Goal: Check status: Check status

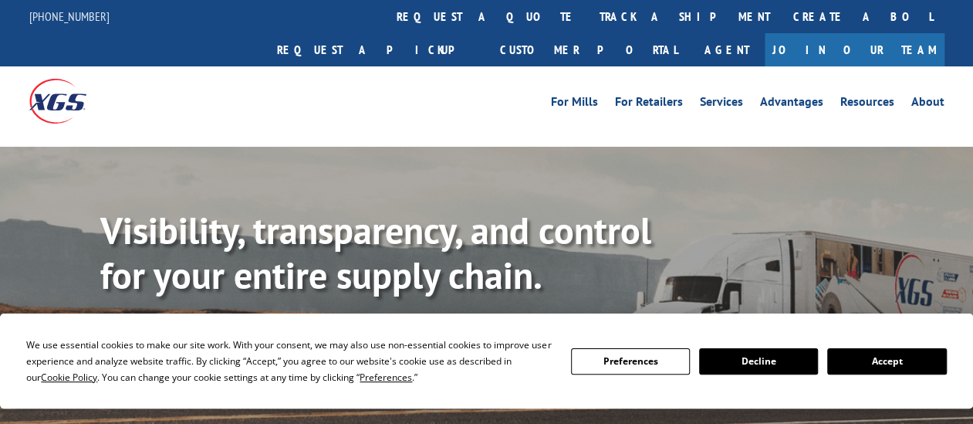
click at [588, 13] on link "track a shipment" at bounding box center [685, 16] width 194 height 33
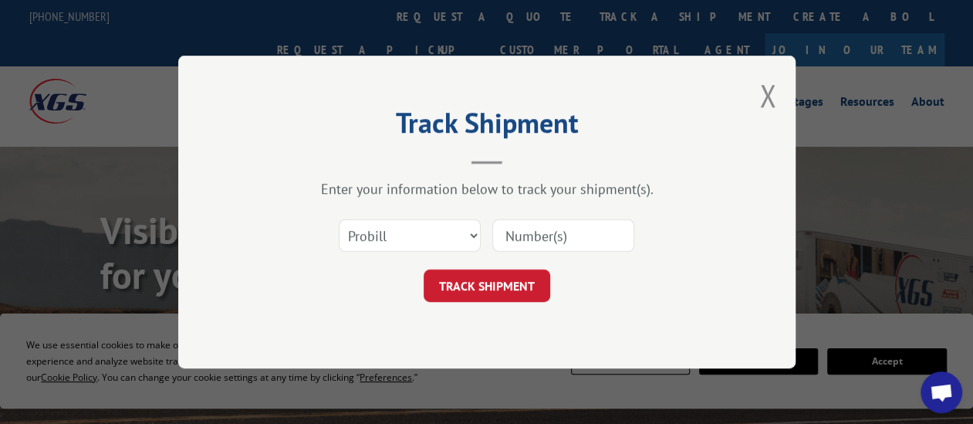
click at [507, 235] on input at bounding box center [563, 235] width 142 height 32
type input "2842374"
click button "TRACK SHIPMENT" at bounding box center [487, 285] width 127 height 32
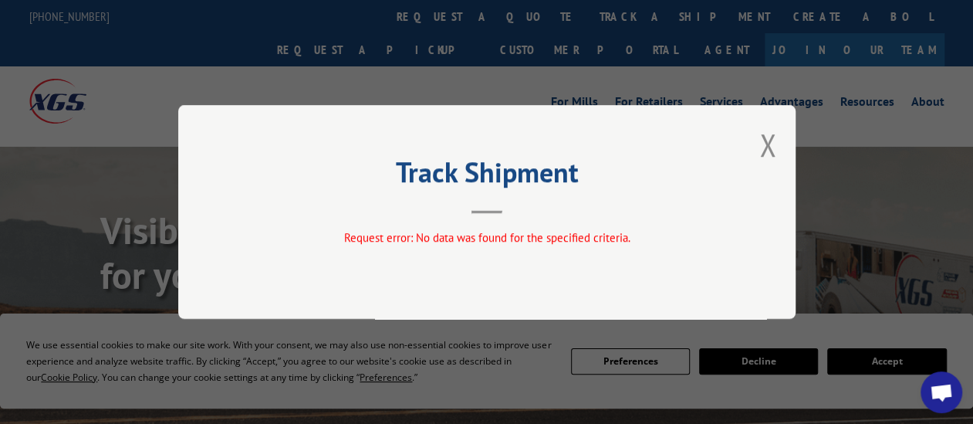
click at [760, 142] on button "Close modal" at bounding box center [767, 144] width 17 height 41
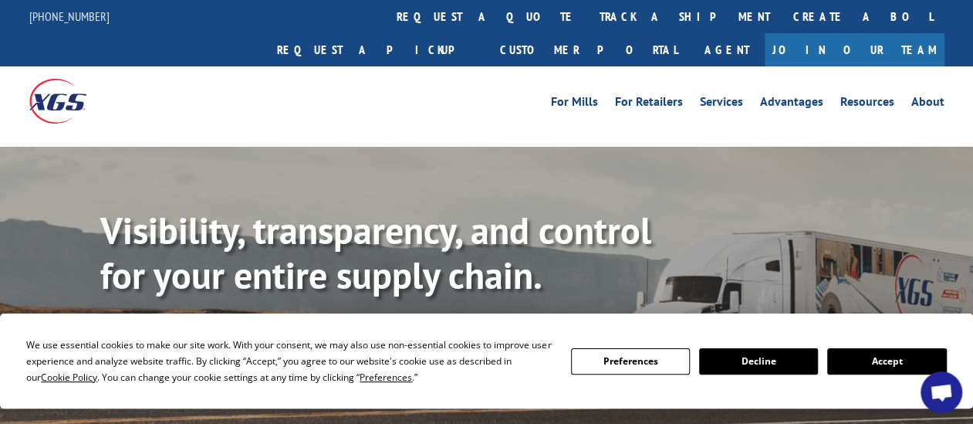
click at [588, 14] on link "track a shipment" at bounding box center [685, 16] width 194 height 33
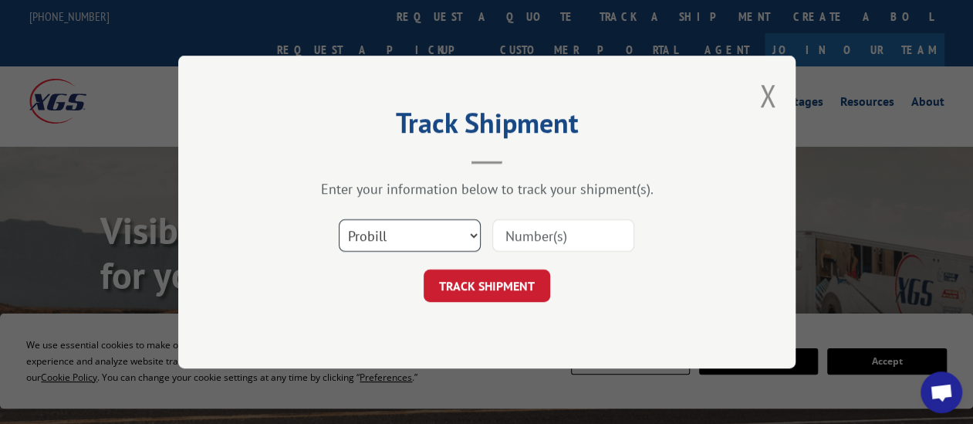
click at [472, 231] on select "Select category... Probill BOL PO" at bounding box center [410, 235] width 142 height 32
select select "bol"
click at [339, 219] on select "Select category... Probill BOL PO" at bounding box center [410, 235] width 142 height 32
click at [508, 233] on input at bounding box center [563, 235] width 142 height 32
type input "2842374"
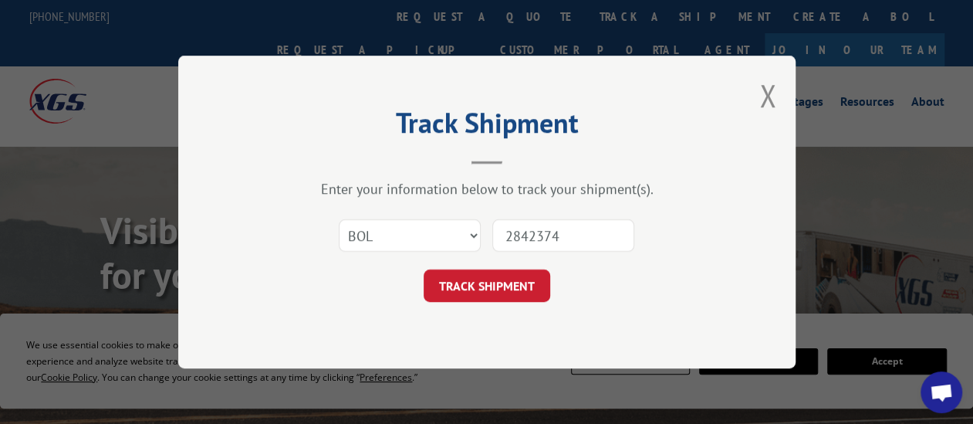
click button "TRACK SHIPMENT" at bounding box center [487, 285] width 127 height 32
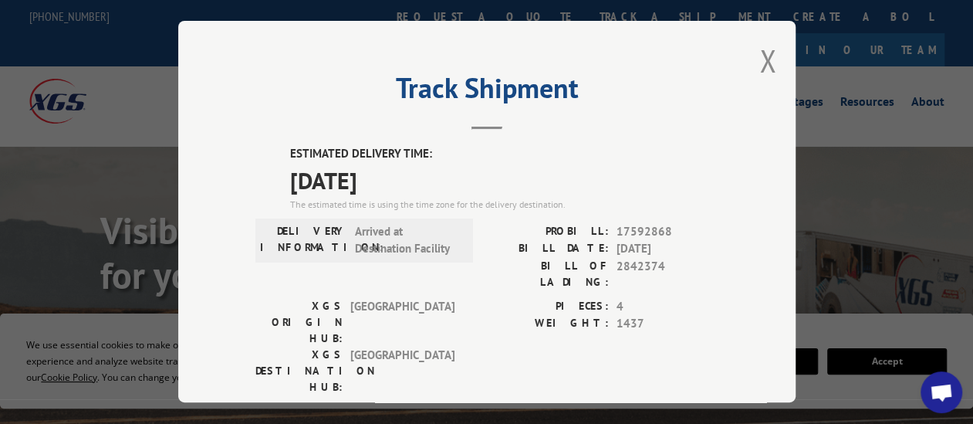
drag, startPoint x: 756, startPoint y: 45, endPoint x: 754, endPoint y: 56, distance: 11.0
click at [759, 48] on button "Close modal" at bounding box center [767, 60] width 17 height 41
